Goal: Information Seeking & Learning: Learn about a topic

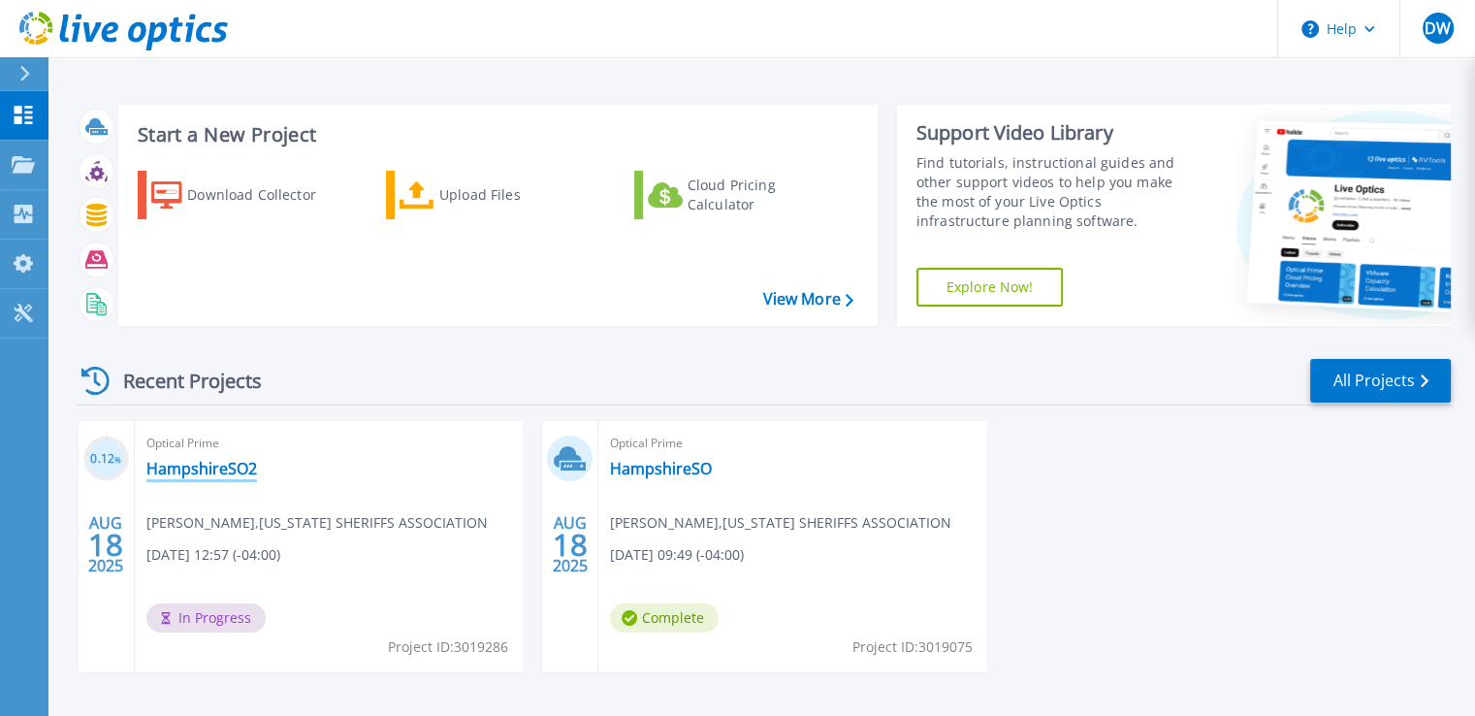
click at [228, 462] on link "HampshireSO2" at bounding box center [201, 468] width 111 height 19
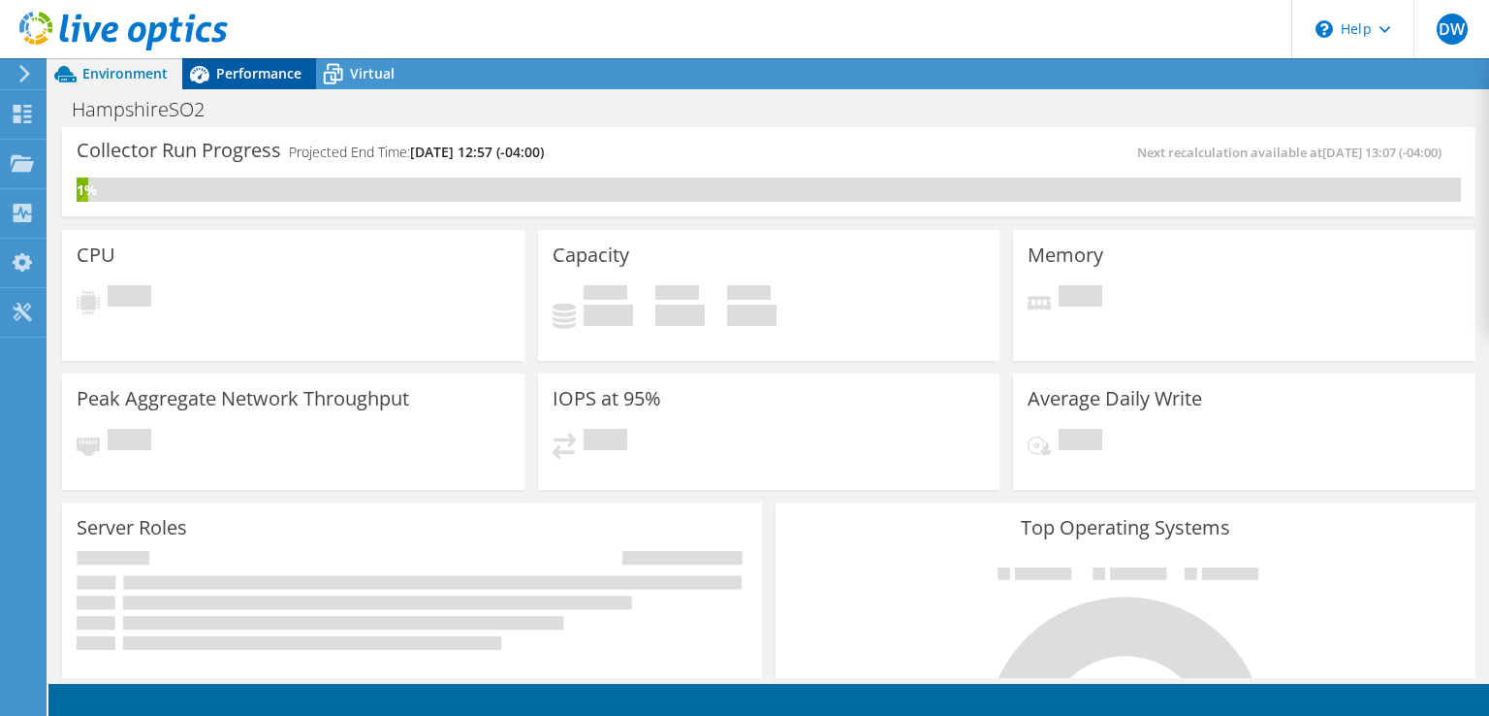
click at [270, 64] on span "Performance" at bounding box center [258, 73] width 85 height 18
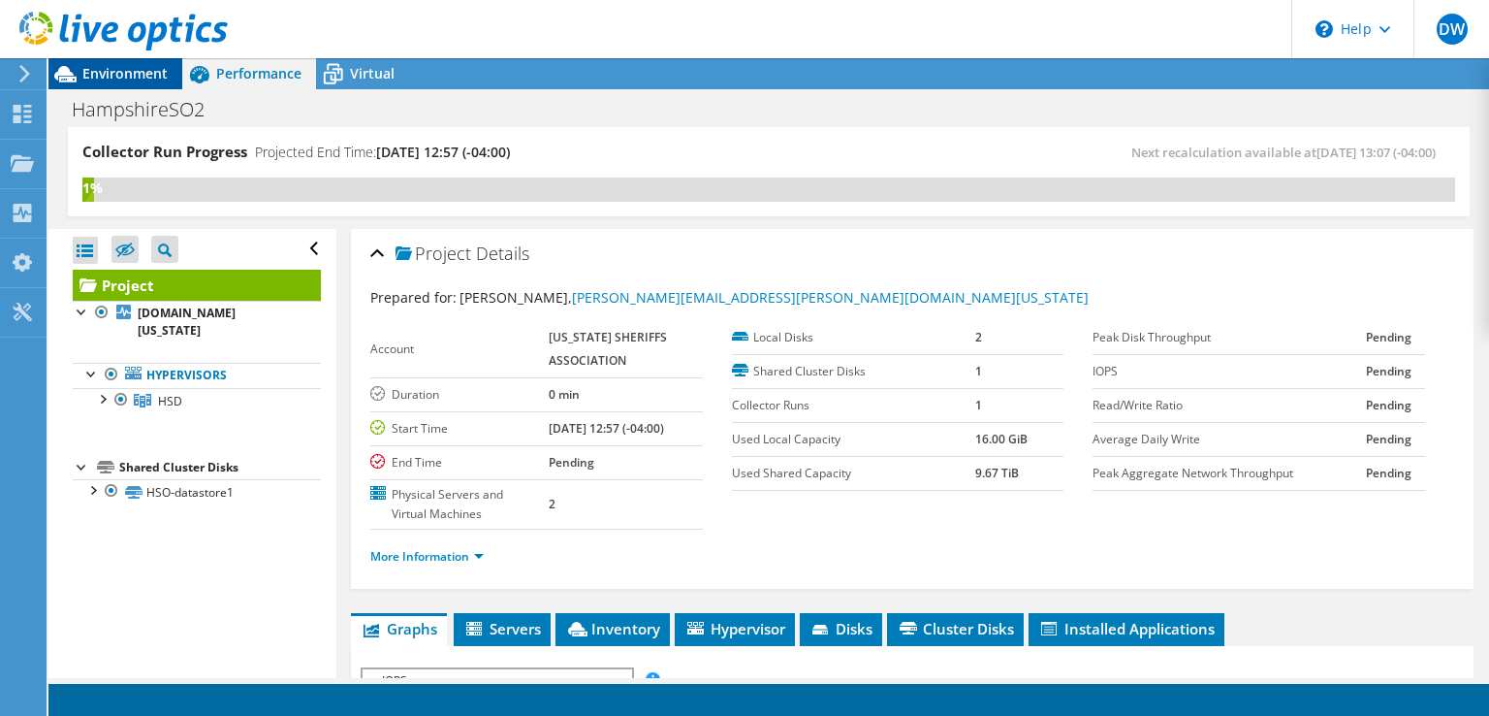
click at [124, 73] on span "Environment" at bounding box center [124, 73] width 85 height 18
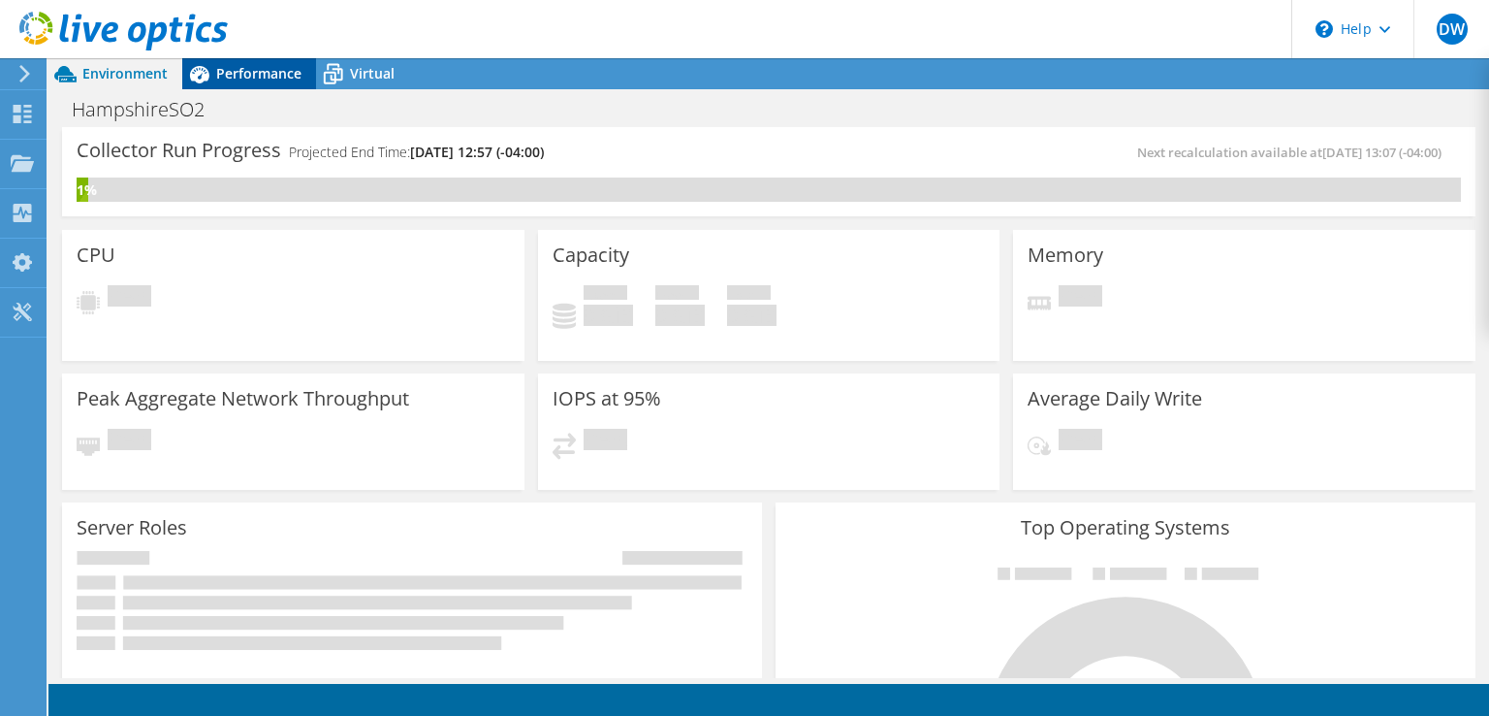
click at [262, 70] on span "Performance" at bounding box center [258, 73] width 85 height 18
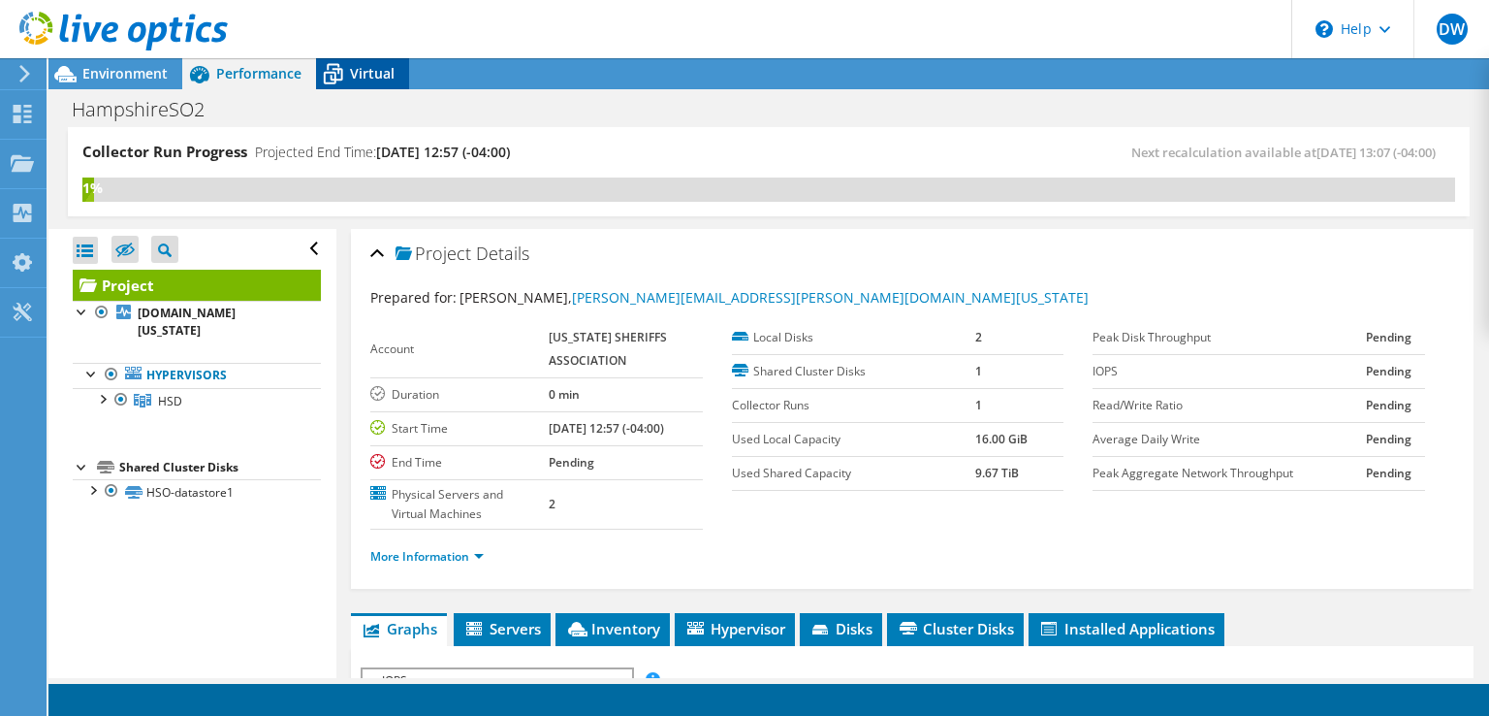
click at [360, 81] on span "Virtual" at bounding box center [372, 73] width 45 height 18
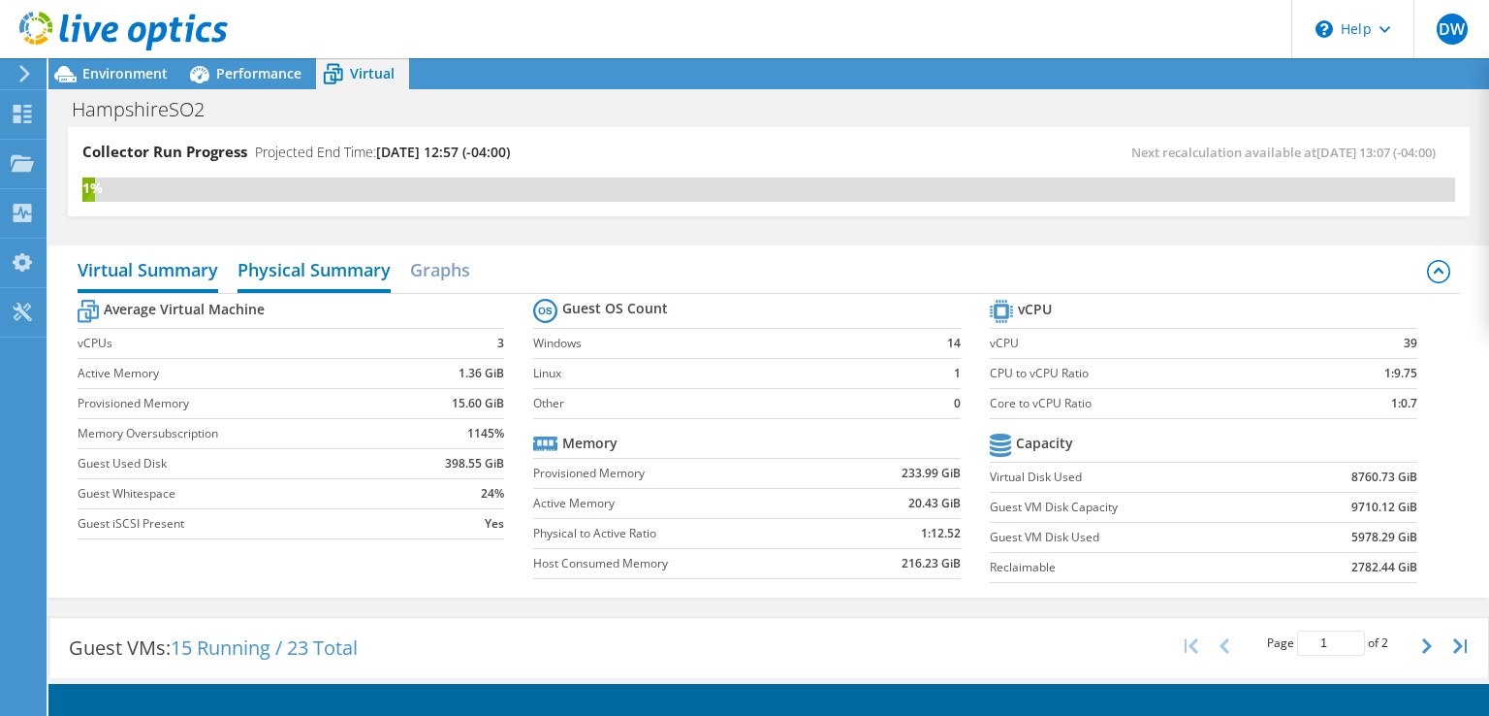
click at [310, 255] on h2 "Physical Summary" at bounding box center [314, 271] width 153 height 43
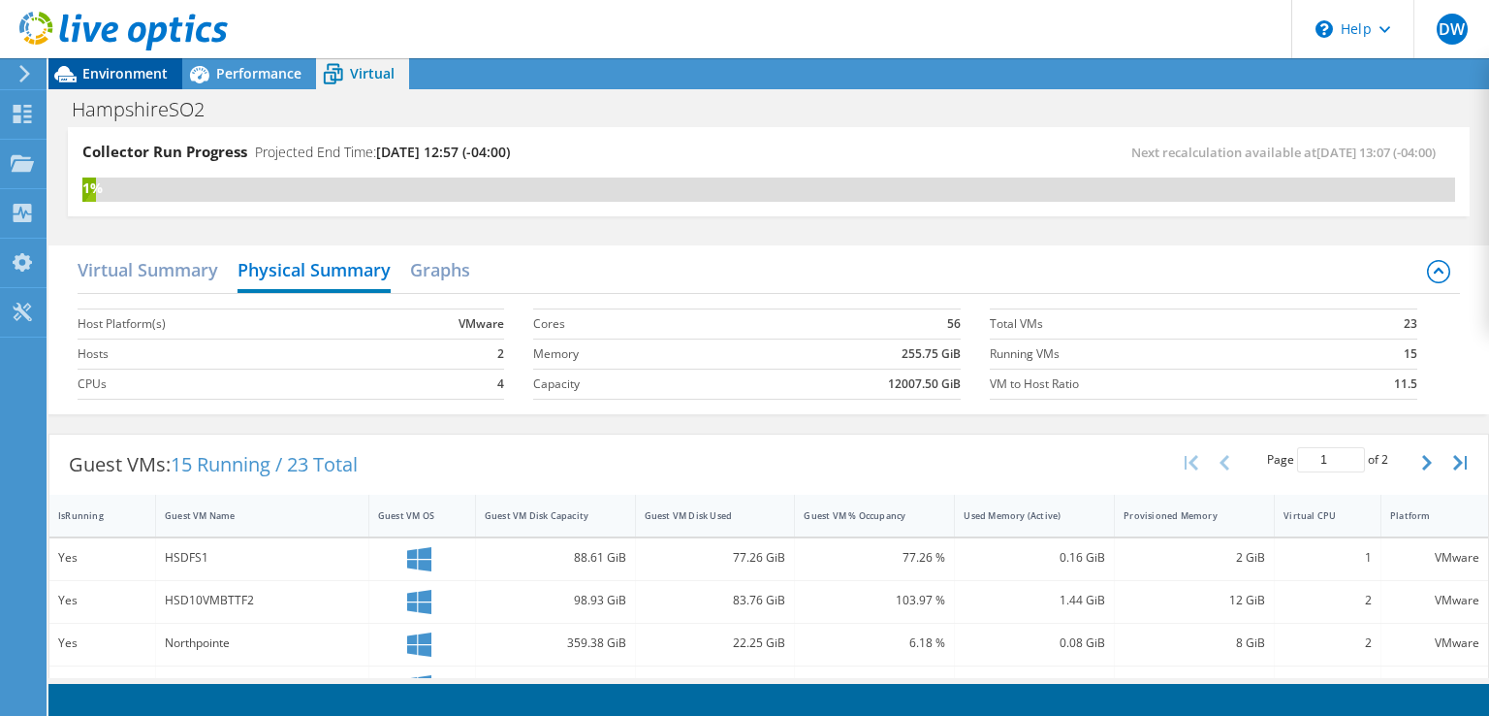
click at [116, 66] on span "Environment" at bounding box center [124, 73] width 85 height 18
